Goal: Information Seeking & Learning: Learn about a topic

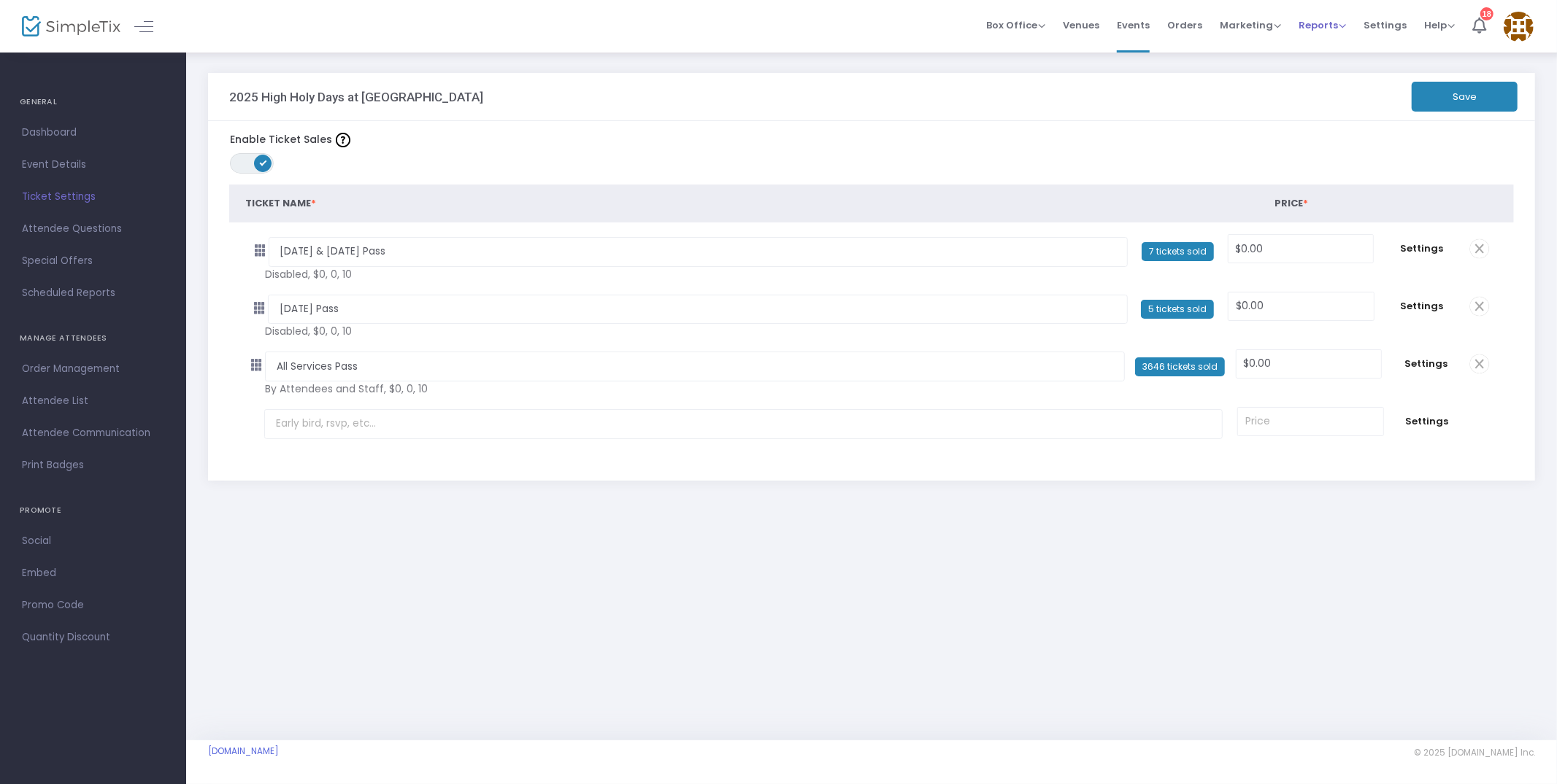
click at [1318, 27] on span "Reports" at bounding box center [1322, 25] width 48 height 14
click at [1326, 43] on li "Analytics" at bounding box center [1347, 48] width 95 height 28
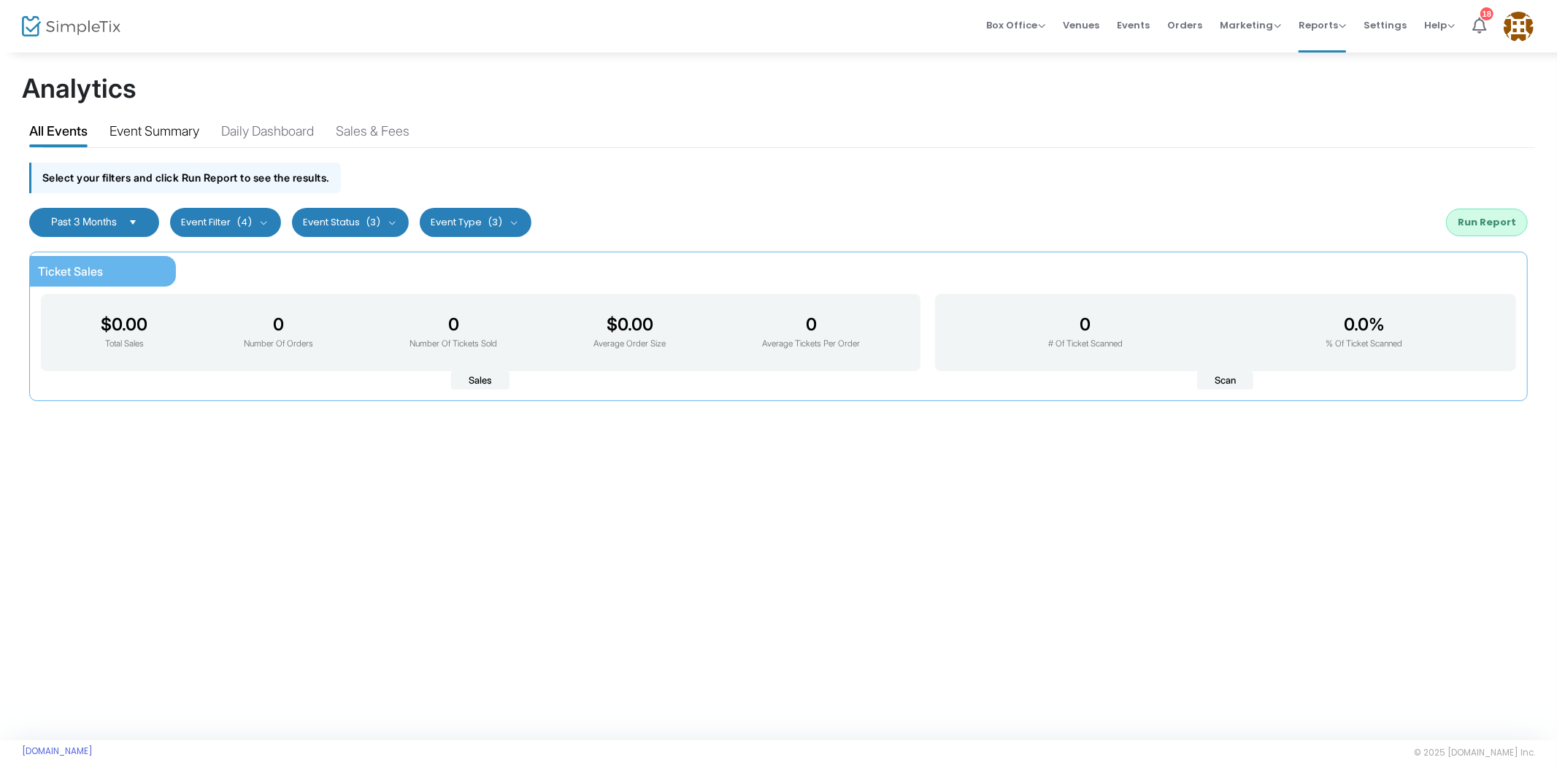
click at [171, 138] on div "Event Summary" at bounding box center [154, 134] width 89 height 26
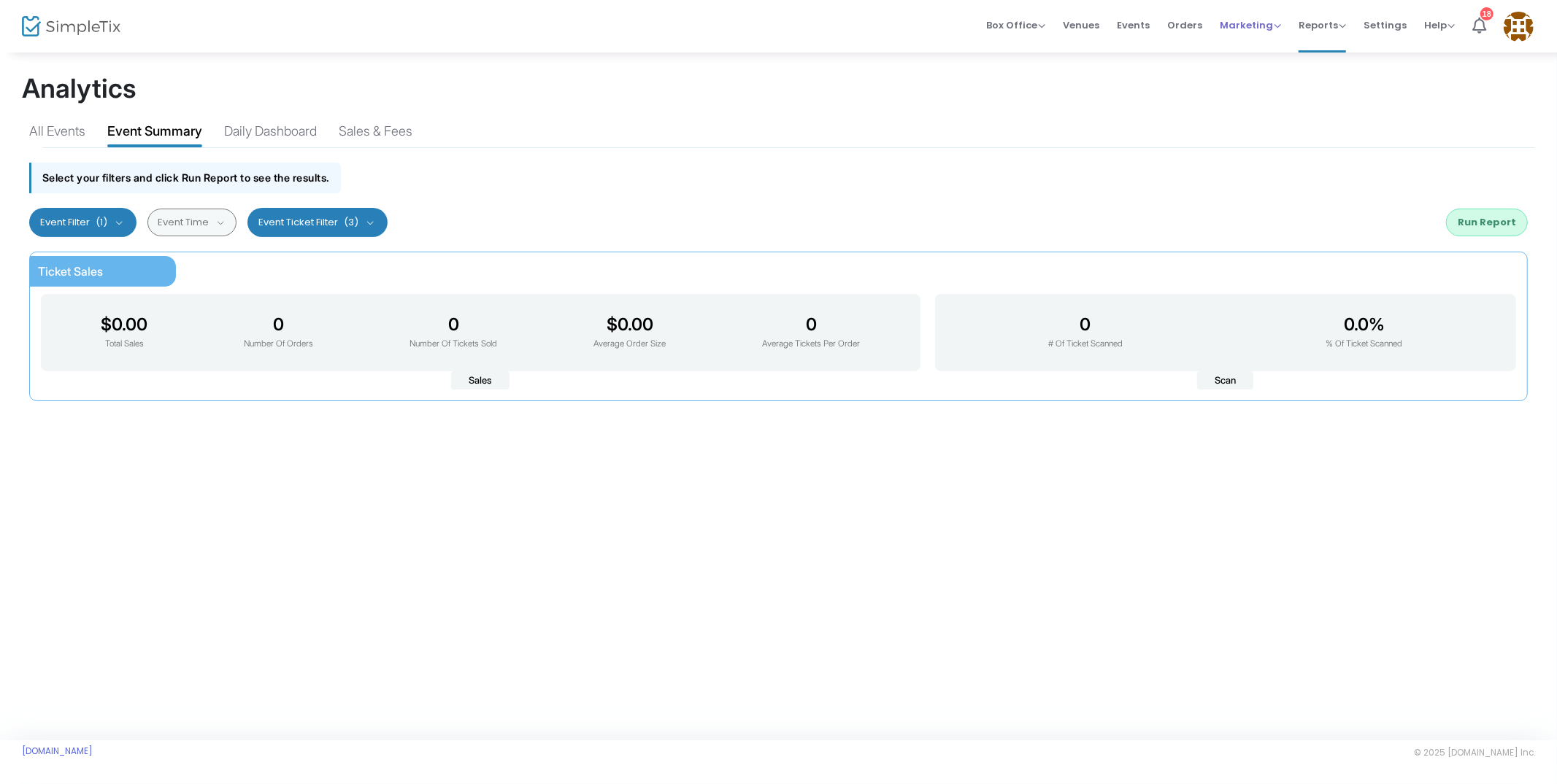
click at [1272, 26] on span "Marketing" at bounding box center [1250, 25] width 61 height 14
click at [1149, 24] on span "Events" at bounding box center [1133, 25] width 33 height 38
